Goal: Task Accomplishment & Management: Use online tool/utility

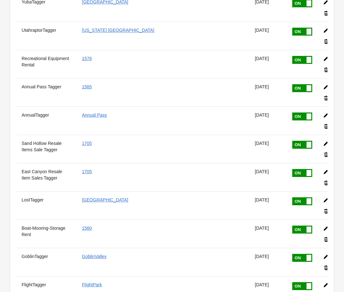
scroll to position [1203, 0]
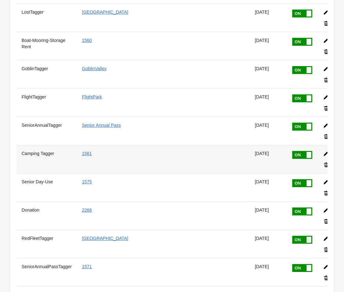
click at [323, 150] on icon at bounding box center [326, 153] width 6 height 6
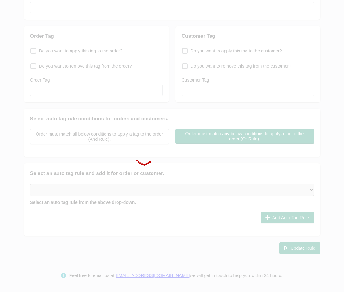
scroll to position [48, 0]
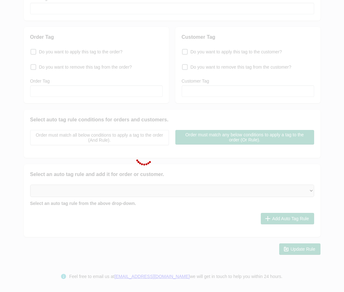
type input "Camping Tagger"
type input "1561"
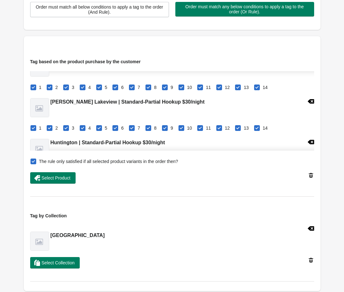
scroll to position [0, 0]
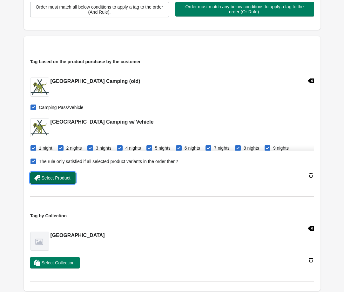
click at [54, 182] on button "Select Product" at bounding box center [52, 177] width 45 height 11
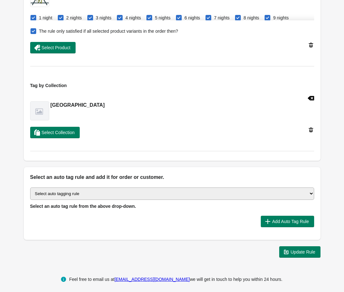
scroll to position [363, 0]
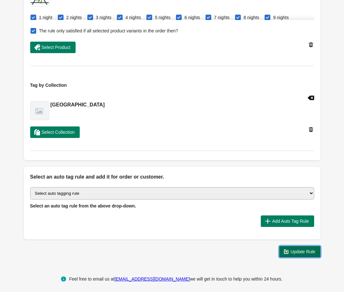
click at [287, 249] on icon "button" at bounding box center [286, 252] width 6 height 6
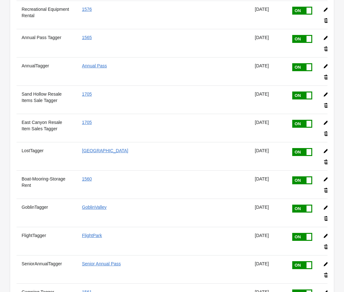
scroll to position [1264, 0]
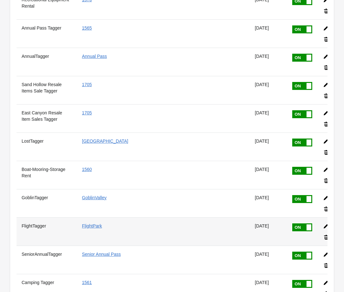
click at [323, 223] on icon at bounding box center [326, 226] width 6 height 6
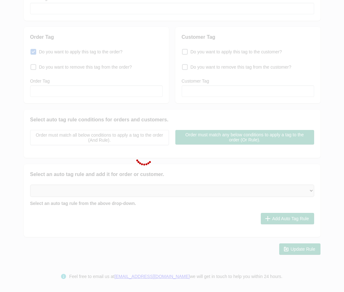
type input "FlightTagger"
checkbox input "true"
type input "FlightPark"
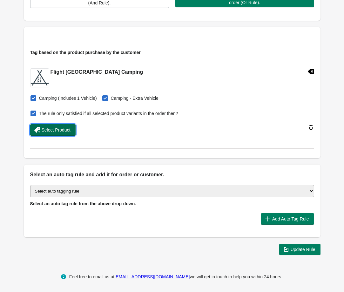
click at [66, 130] on span "Select Product" at bounding box center [56, 129] width 29 height 5
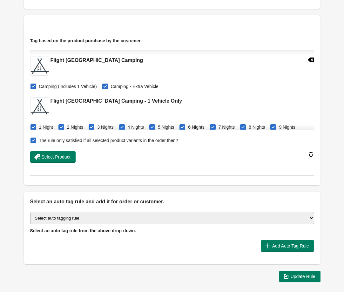
scroll to position [74, 0]
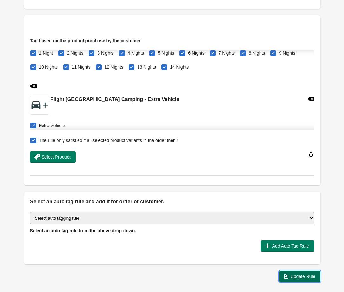
click at [312, 274] on span "Update Rule" at bounding box center [303, 276] width 25 height 5
